Goal: Communication & Community: Answer question/provide support

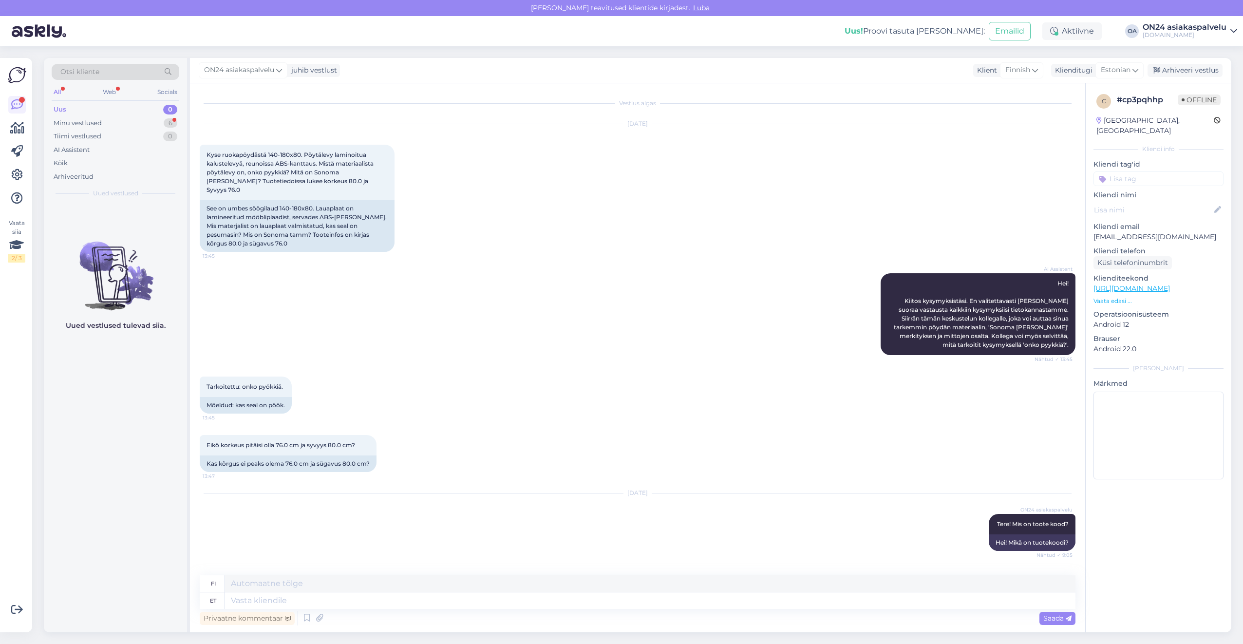
scroll to position [156, 0]
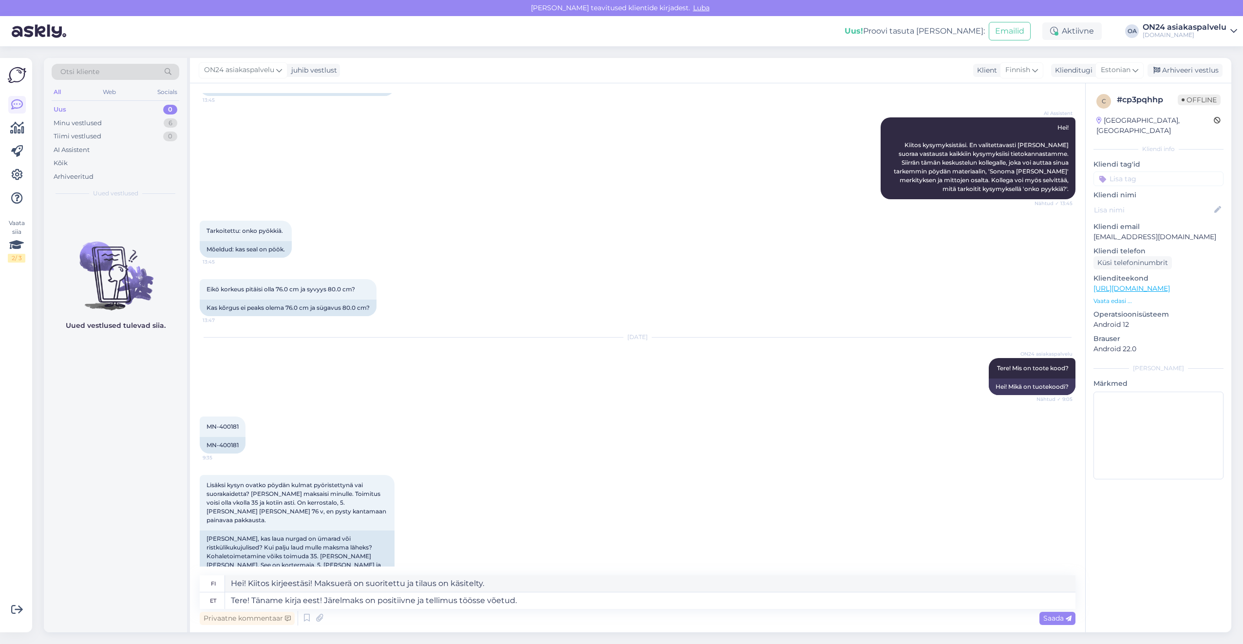
click at [276, 599] on textarea "Tere! Täname kirja eest! Järelmaks on positiivne ja tellimus töösse võetud." at bounding box center [650, 600] width 850 height 17
type textarea "Tere! Täname kirja eest! Järelmaks on positiivne ja tellimus töösse võetud."
click at [479, 584] on textarea "Hei! Kiitos kirjeestäsi! Maksuerä on suoritettu ja tilaus on käsitelty." at bounding box center [650, 583] width 850 height 17
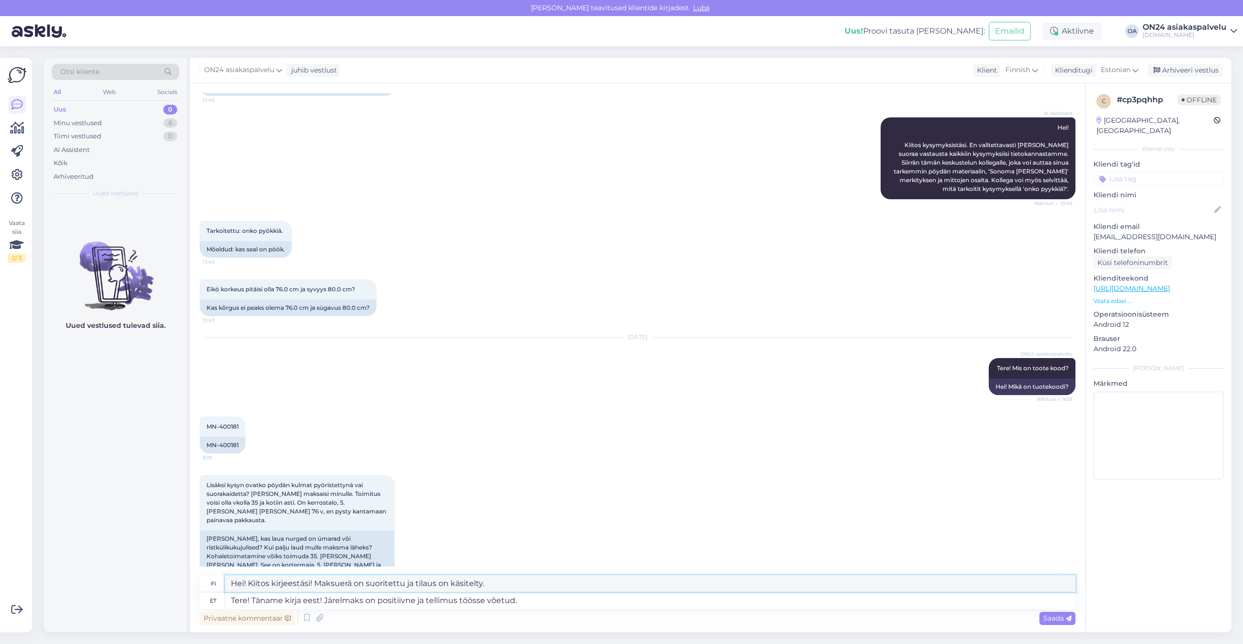
drag, startPoint x: 494, startPoint y: 580, endPoint x: 195, endPoint y: 586, distance: 299.0
click at [197, 585] on div "Vestlus algas [DATE] Kyse ruokapöydästä 140-180x80. Pöytälevy laminoitua kalust…" at bounding box center [637, 357] width 895 height 549
type textarea "Hei! Kiitos kirjeestäsi! Maksuerä on suoritettu ja tilaus on käsitelty."
click at [369, 581] on textarea "Hei! Kiitos kirjeestäsi! Maksuerä on suoritettu ja tilaus on käsitelty." at bounding box center [650, 583] width 850 height 17
drag, startPoint x: 538, startPoint y: 601, endPoint x: 325, endPoint y: 597, distance: 212.8
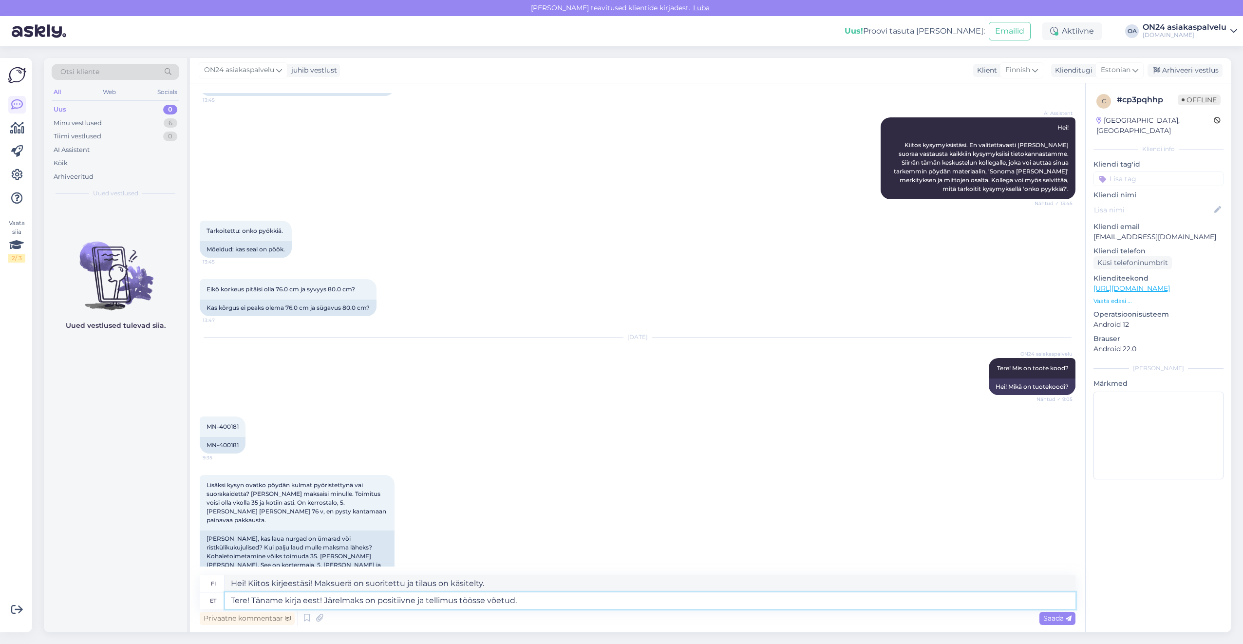
click at [325, 597] on textarea "Tere! Täname kirja eest! Järelmaks on positiivne ja tellimus töösse võetud." at bounding box center [650, 600] width 850 height 17
drag, startPoint x: 445, startPoint y: 605, endPoint x: 342, endPoint y: 596, distance: 102.6
click at [342, 596] on textarea "Tere! Täname kirja eest! kONTO KUSTUTATUD." at bounding box center [650, 600] width 850 height 17
drag, startPoint x: 416, startPoint y: 604, endPoint x: 204, endPoint y: 594, distance: 212.5
click at [204, 594] on div "et Tere! Täname kirja eest! Konto kustutatud." at bounding box center [637, 600] width 875 height 17
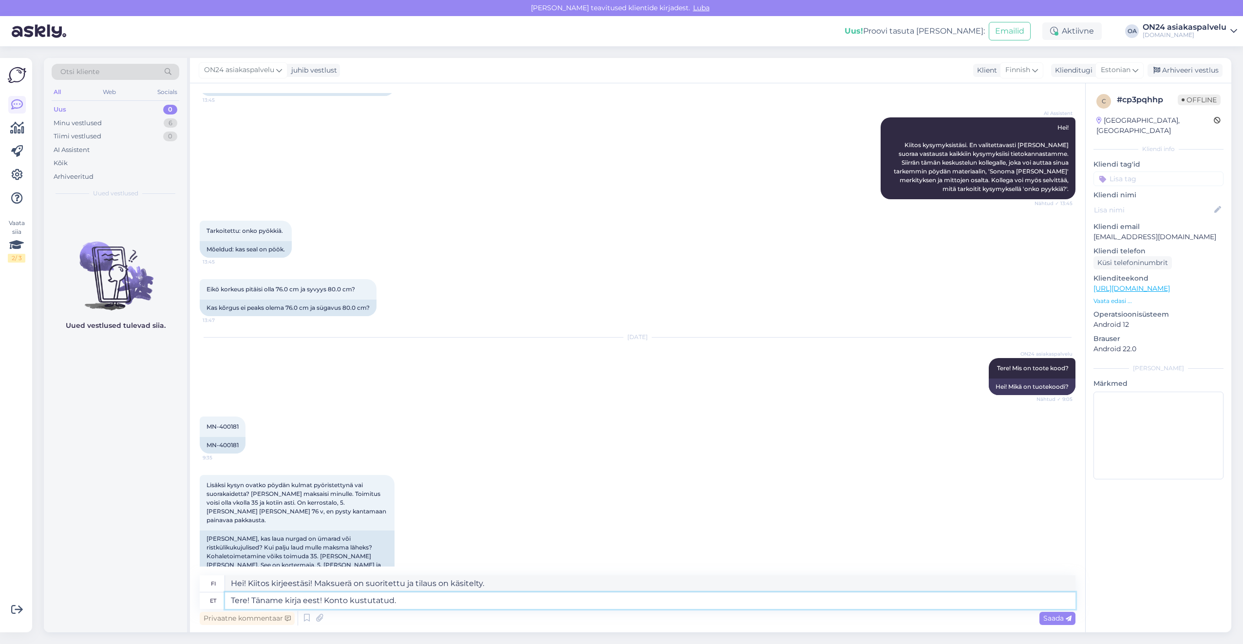
type textarea "Tere! Täname kirja eest! Konto kustutatud."
click at [383, 588] on textarea "Hei! Kiitos viestistäsi! Tili poistettu." at bounding box center [650, 583] width 850 height 17
drag, startPoint x: 390, startPoint y: 584, endPoint x: 179, endPoint y: 565, distance: 211.7
click at [179, 565] on div "Otsi kliente All Web Socials Uus 0 Minu vestlused 6 Tiimi vestlused 0 AI Assist…" at bounding box center [637, 345] width 1187 height 574
type textarea "Hei! Kiitos viestistäsi! Tili poistettu."
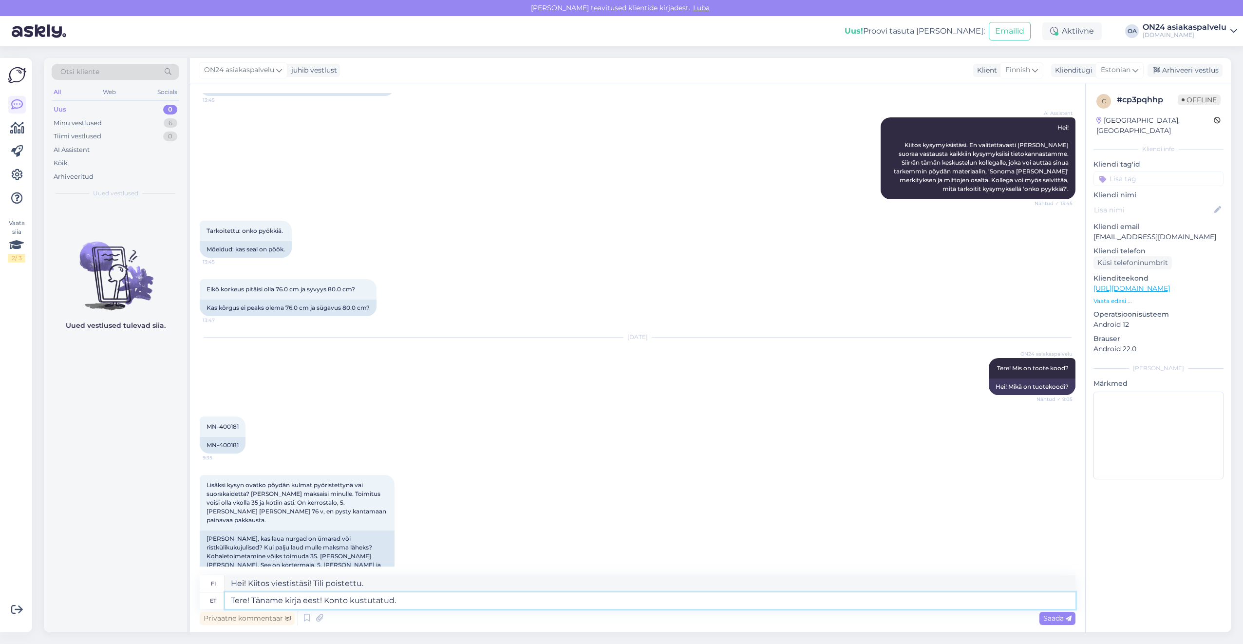
click at [418, 602] on textarea "Tere! Täname kirja eest! Konto kustutatud." at bounding box center [650, 600] width 850 height 17
drag, startPoint x: 427, startPoint y: 602, endPoint x: 327, endPoint y: 600, distance: 99.8
click at [327, 600] on textarea "Tere! Täname kirja eest! Konto kustutatud." at bounding box center [650, 600] width 850 height 17
drag, startPoint x: 510, startPoint y: 584, endPoint x: 215, endPoint y: 582, distance: 295.1
click at [215, 582] on div "fi Hei! Kiitos viestistäsi! Valitettavasti tätä tuotetta ei ole enää saatavilla." at bounding box center [637, 583] width 875 height 17
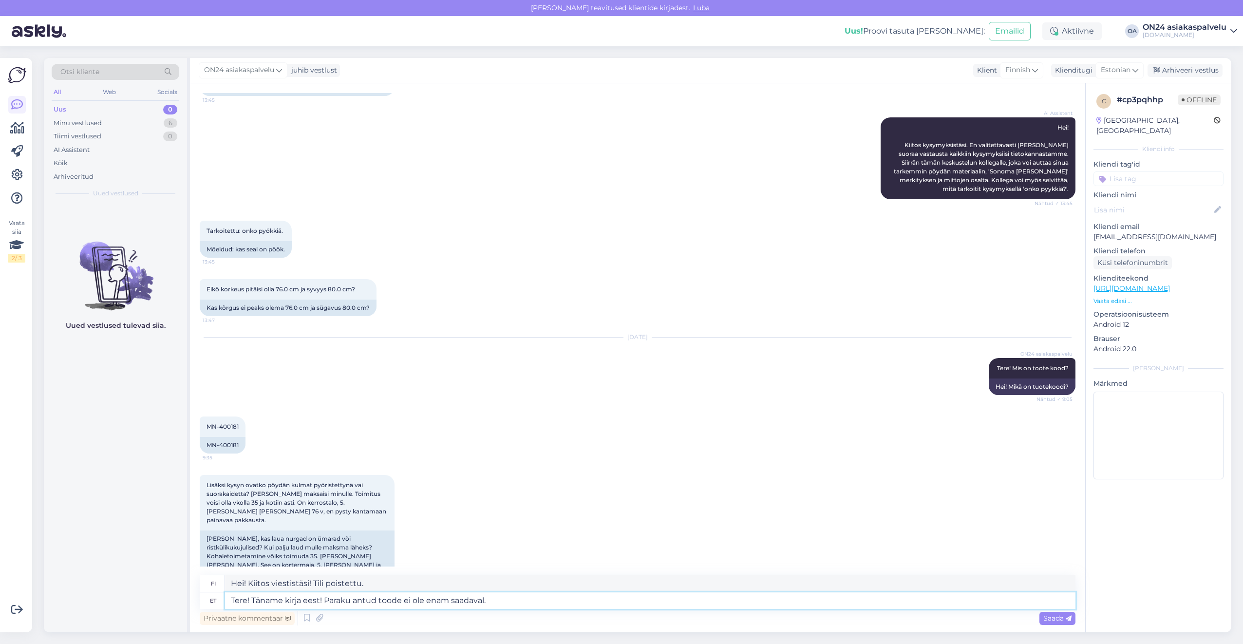
click at [504, 607] on textarea "Tere! Täname kirja eest! Paraku antud toode ei ole enam saadaval." at bounding box center [650, 600] width 850 height 17
drag, startPoint x: 509, startPoint y: 606, endPoint x: 324, endPoint y: 605, distance: 185.0
click at [324, 605] on textarea "Tere! Täname kirja eest! Paraku antud toode ei ole enam saadaval." at bounding box center [650, 600] width 850 height 17
type textarea "Tere! Täname kirja eest! Teie tellitud tootele kõige sarnasem on [GEOGRAPHIC_DA…"
drag, startPoint x: 651, startPoint y: 585, endPoint x: 250, endPoint y: 587, distance: 400.7
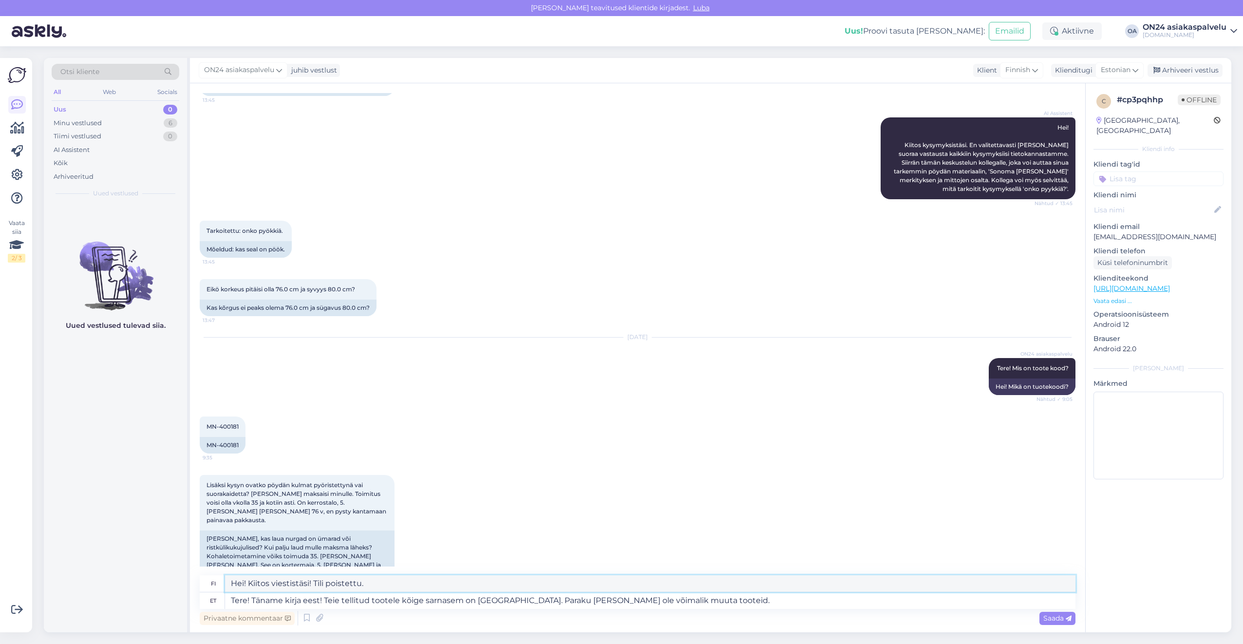
click at [250, 587] on textarea "Hei! Kiitos kirjeestäsi! Tilaamaasi tuotetta muistuttavin on [GEOGRAPHIC_DATA].…" at bounding box center [650, 583] width 850 height 17
type textarea "Hei! Kiitos kirjeestäsi! Tilaamaasi tuotetta muistuttavin on [GEOGRAPHIC_DATA].…"
click at [280, 119] on div "AI Assistent [PERSON_NAME]! Kiitos kysymyksistäsi. En valitettavasti [PERSON_NA…" at bounding box center [637, 158] width 875 height 103
click at [685, 599] on textarea "Tere! Täname kirja eest! Teie tellitud tootele kõige sarnasem on [GEOGRAPHIC_DA…" at bounding box center [650, 600] width 850 height 17
drag, startPoint x: 702, startPoint y: 603, endPoint x: 325, endPoint y: 609, distance: 376.4
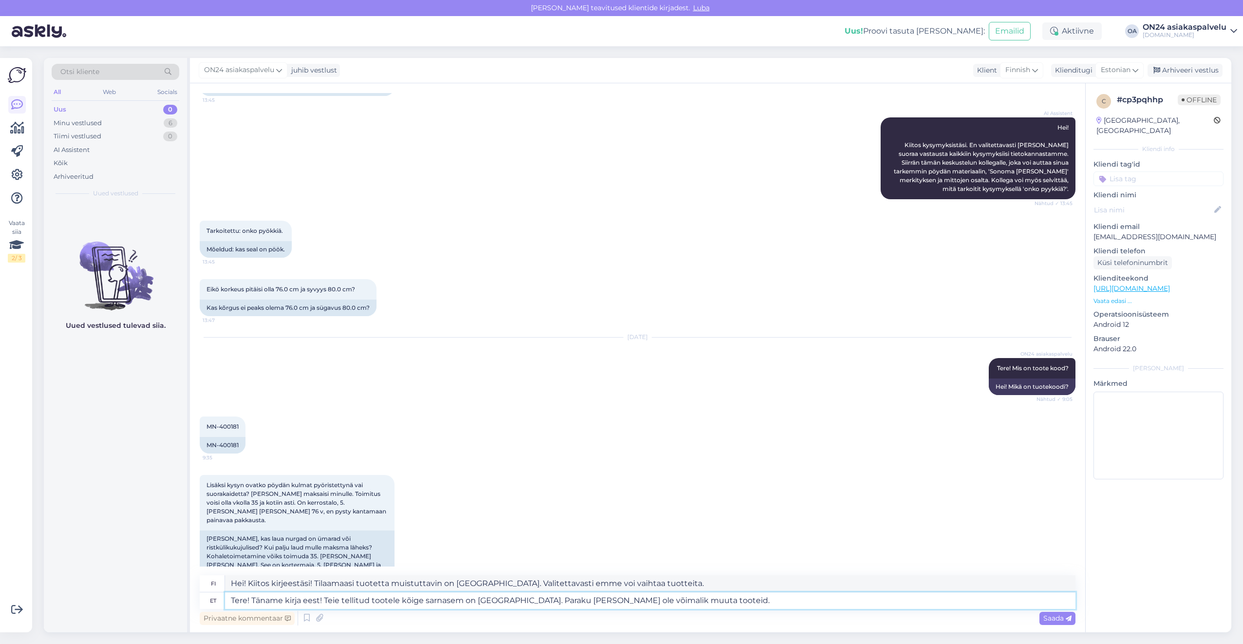
click at [325, 609] on div "fi Hei! Kiitos kirjeestäsi! Tilaamaasi tuotetta muistuttavin on [GEOGRAPHIC_DAT…" at bounding box center [637, 601] width 875 height 52
click at [681, 602] on textarea "Tere! Täname kirja eest! Avarda vastus oli positiivne. Tellimus on töösse võetu…" at bounding box center [650, 600] width 850 height 17
drag, startPoint x: 694, startPoint y: 599, endPoint x: 196, endPoint y: 583, distance: 497.9
click at [196, 583] on div "Vestlus algas [DATE] Kyse ruokapöydästä 140-180x80. Pöytälevy laminoitua kalust…" at bounding box center [637, 357] width 895 height 549
type textarea "Tere! Täname kirja eest! Avarda vastus oli positiivne. Tellimus on töösse võetu…"
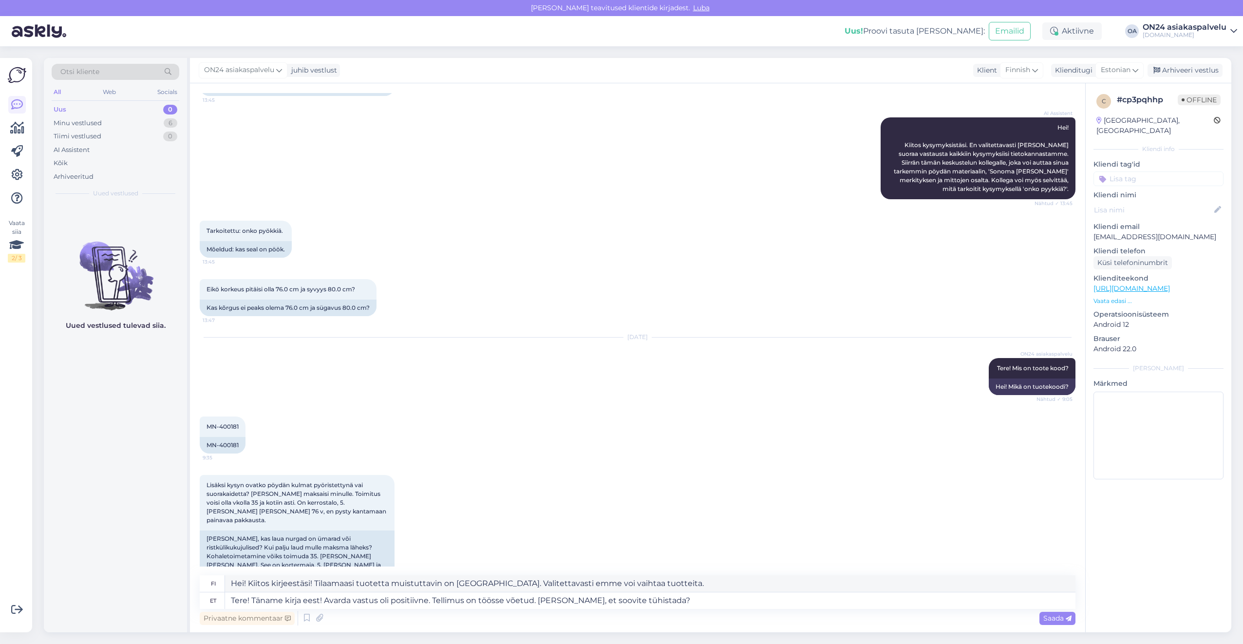
click at [657, 571] on div "Vestlus algas [DATE] Kyse ruokapöydästä 140-180x80. Pöytälevy laminoitua kalust…" at bounding box center [637, 357] width 895 height 549
click at [661, 577] on textarea "Hei! Kiitos kirjeestäsi! Avardan vastaus oli myönteinen. Tilaus on käsitelty. H…" at bounding box center [650, 583] width 850 height 17
drag, startPoint x: 651, startPoint y: 579, endPoint x: 186, endPoint y: 579, distance: 465.0
click at [187, 578] on div "Otsi kliente All Web Socials Uus 0 Minu vestlused 6 Tiimi vestlused 0 AI Assist…" at bounding box center [637, 345] width 1187 height 574
type textarea "Hei! Kiitos kirjeestäsi! Avardan vastaus oli myönteinen. Tilaus on käsitelty. H…"
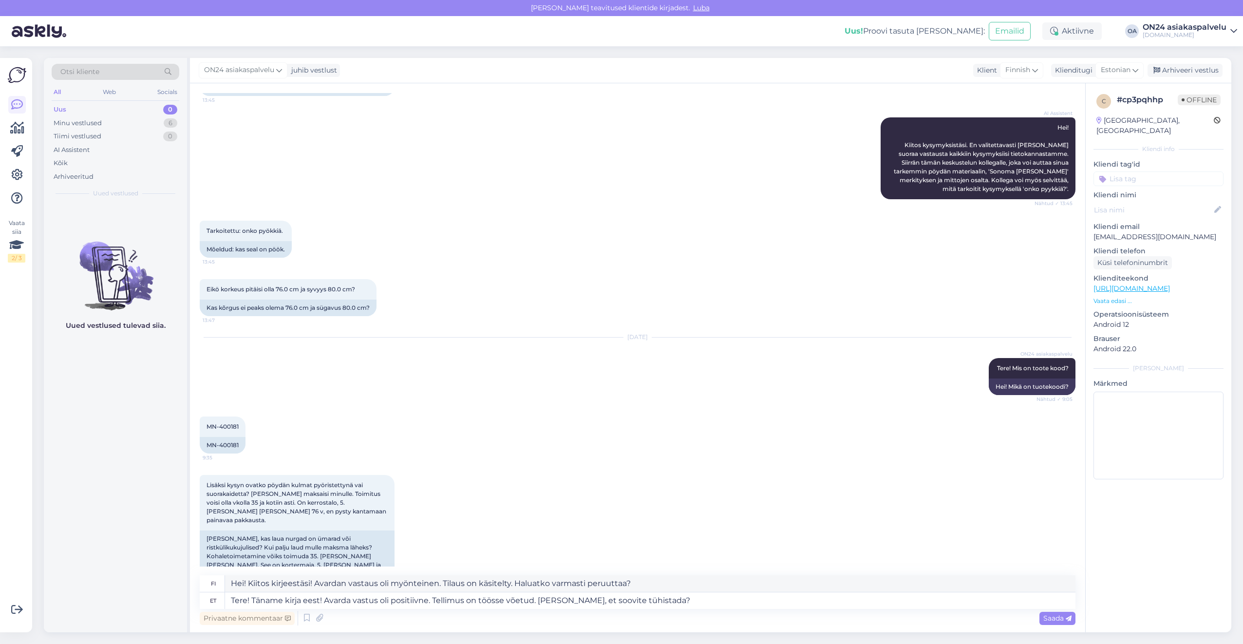
click at [247, 107] on div "AI Assistent [PERSON_NAME]! Kiitos kysymyksistäsi. En valitettavasti [PERSON_NA…" at bounding box center [637, 158] width 875 height 103
click at [632, 584] on textarea "Hei! Kiitos kirjeestäsi! Avardan vastaus oli myönteinen. Tilaus on käsitelty. H…" at bounding box center [650, 583] width 850 height 17
drag, startPoint x: 640, startPoint y: 583, endPoint x: 592, endPoint y: 588, distance: 49.0
click at [587, 589] on textarea "Hei! Kiitos kirjeestäsi! Avardan vastaus oli myönteinen. Tilaus on käsitelty. H…" at bounding box center [650, 583] width 850 height 17
click at [684, 600] on textarea "Tere! Täname kirja eest! Avarda vastus oli positiivne. Tellimus on töösse võetu…" at bounding box center [650, 600] width 850 height 17
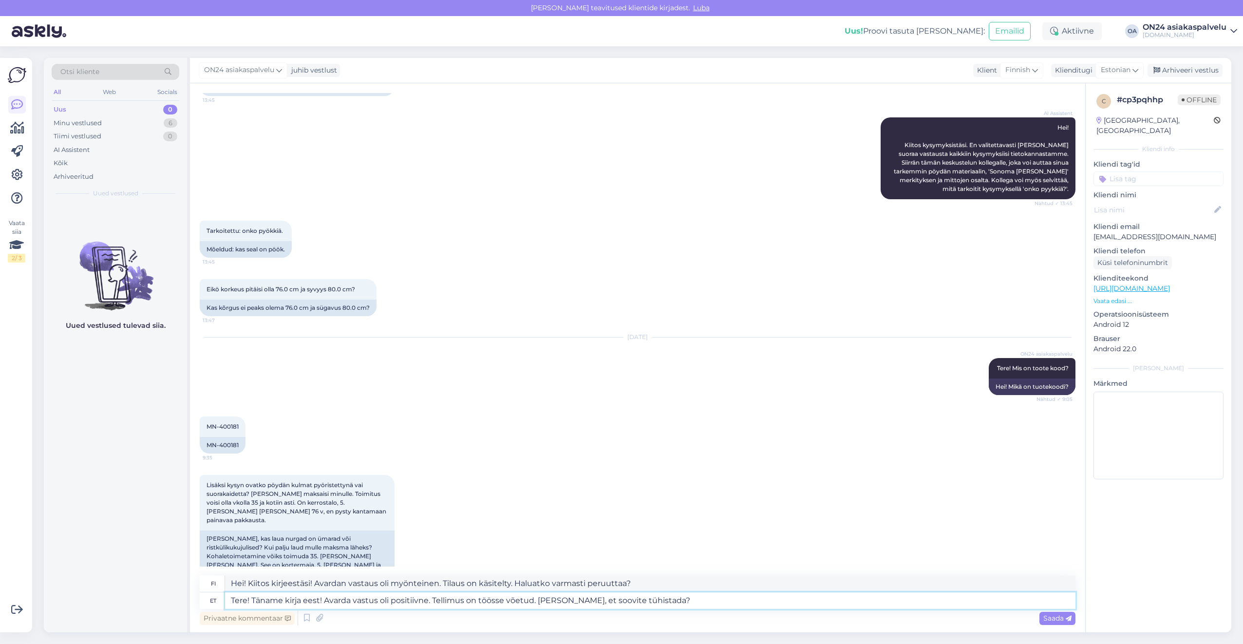
drag, startPoint x: 695, startPoint y: 603, endPoint x: 327, endPoint y: 614, distance: 368.3
click at [327, 614] on div "fi Hei! Kiitos kirjeestäsi! Avardan vastaus oli myönteinen. Tilaus on käsitelty…" at bounding box center [637, 601] width 875 height 52
type textarea "Tere! Täname kirja eest! E-mail muudetud."
drag, startPoint x: 455, startPoint y: 580, endPoint x: 174, endPoint y: 575, distance: 281.0
click at [174, 575] on div "Otsi kliente All Web Socials Uus 0 Minu vestlused 6 Tiimi vestlused 0 AI Assist…" at bounding box center [637, 345] width 1187 height 574
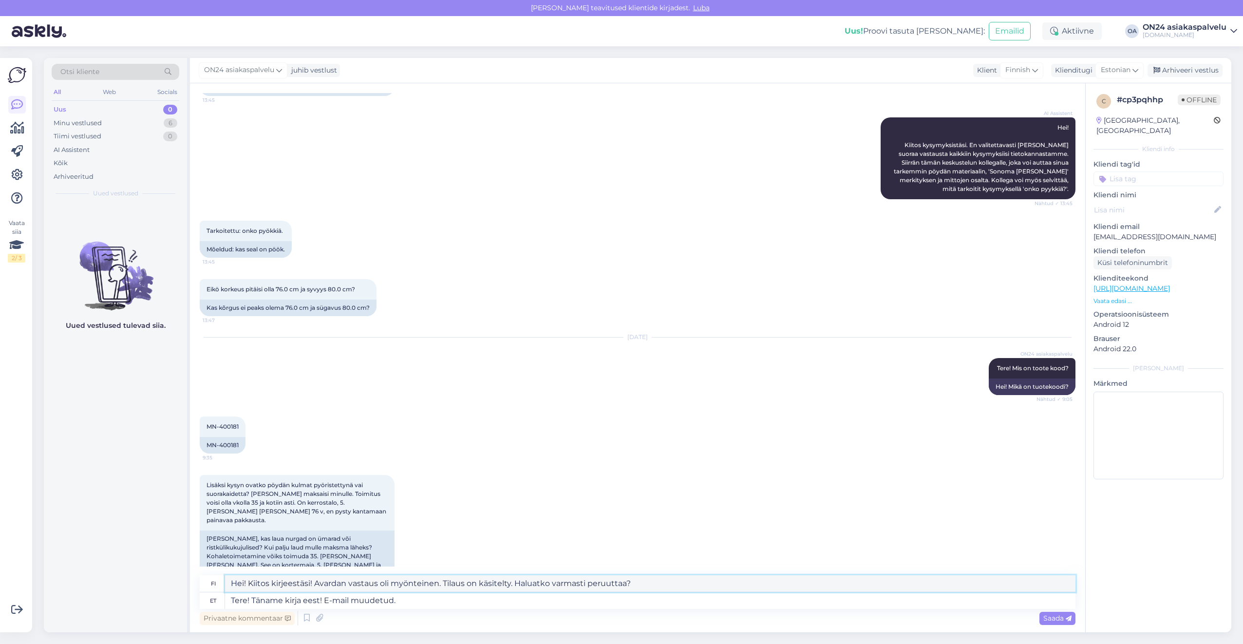
type textarea "Hei! Kiitos kirjeestäsi! Sähköpostiosoite muuttunut."
click at [106, 122] on div "Minu vestlused 6" at bounding box center [116, 123] width 128 height 14
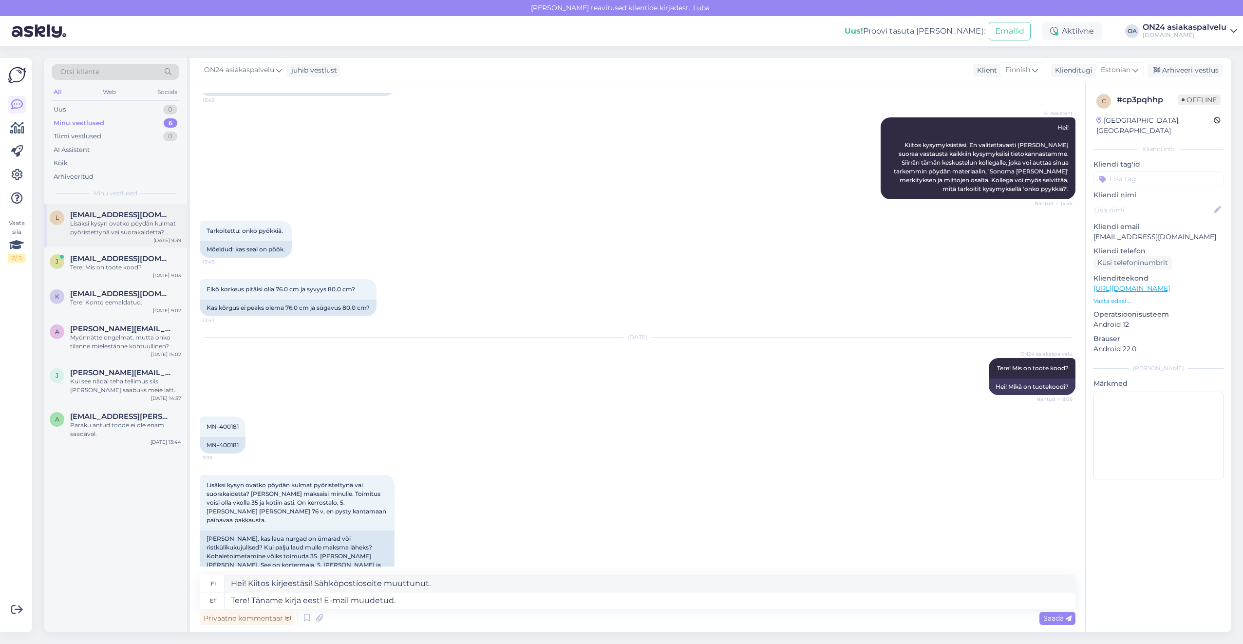
click at [107, 216] on span "[EMAIL_ADDRESS][DOMAIN_NAME]" at bounding box center [120, 214] width 101 height 9
click at [135, 111] on div "Uus 1" at bounding box center [116, 110] width 128 height 14
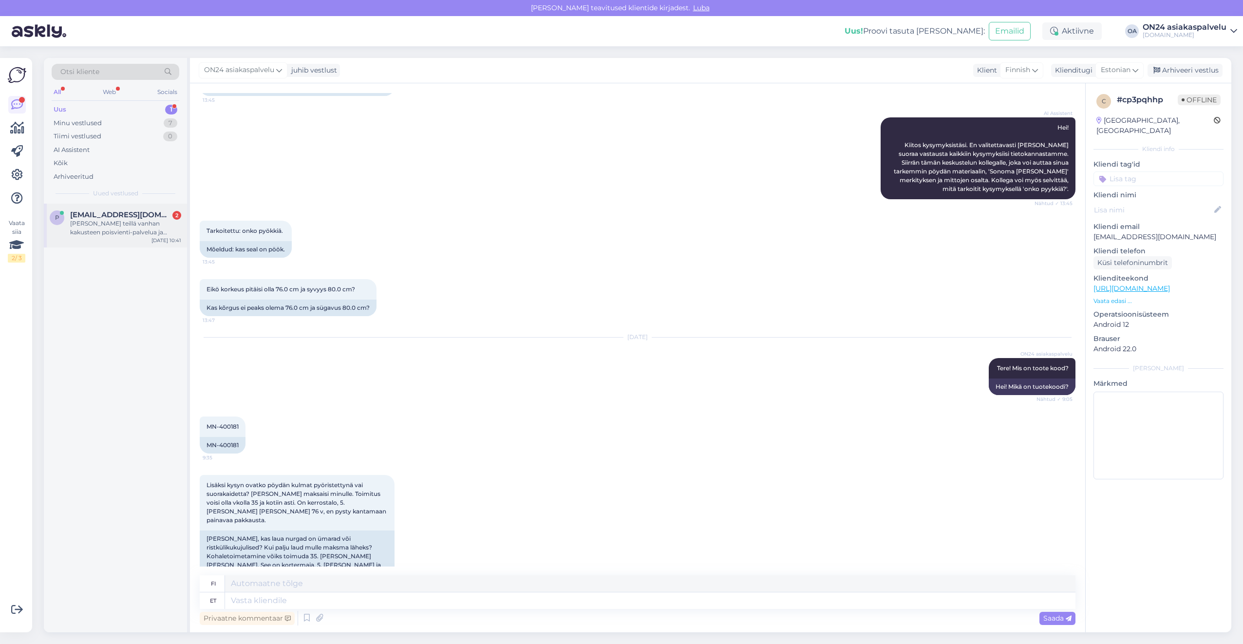
click at [136, 221] on div "[PERSON_NAME] teillä vanhan kakusteen poisvienti-palvelua ja paljonko se maksaa…" at bounding box center [125, 228] width 111 height 18
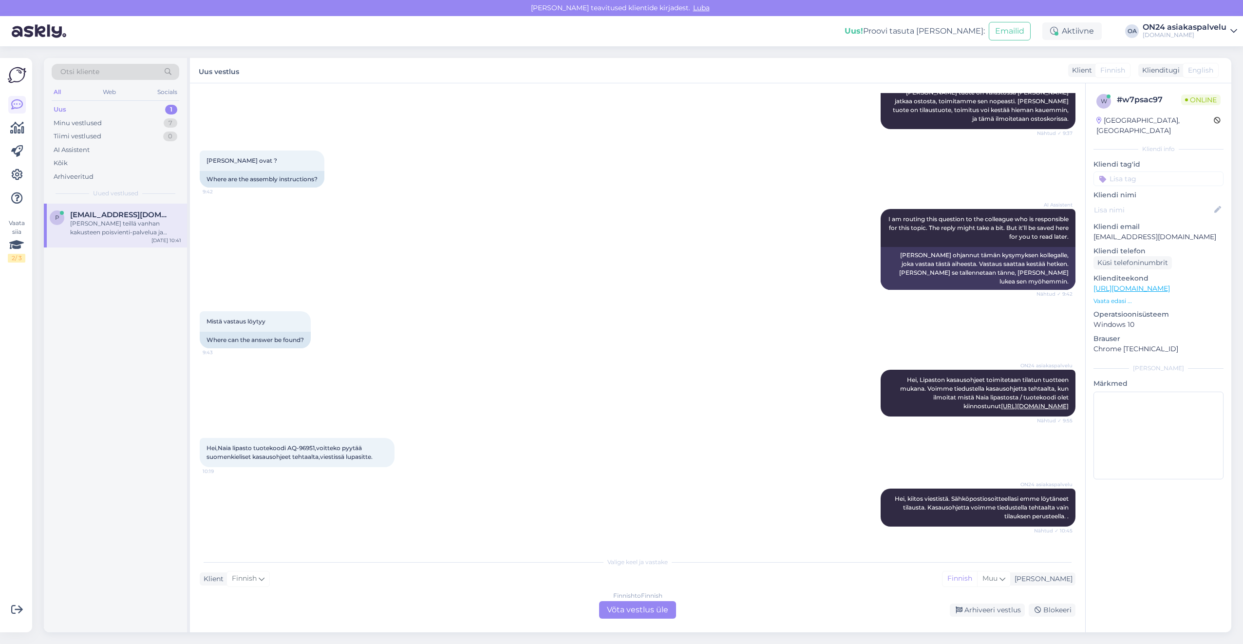
scroll to position [2063, 0]
